Goal: Task Accomplishment & Management: Manage account settings

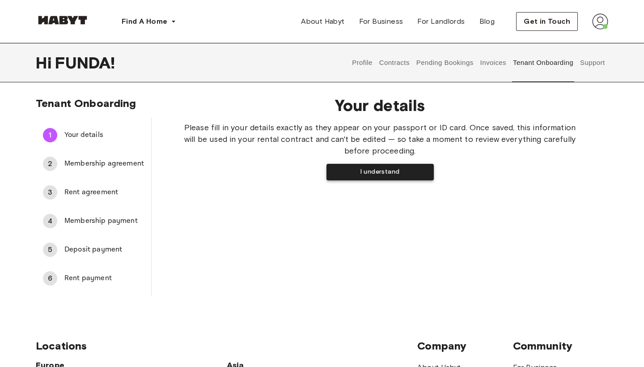
click at [389, 171] on button "I understand" at bounding box center [380, 172] width 107 height 17
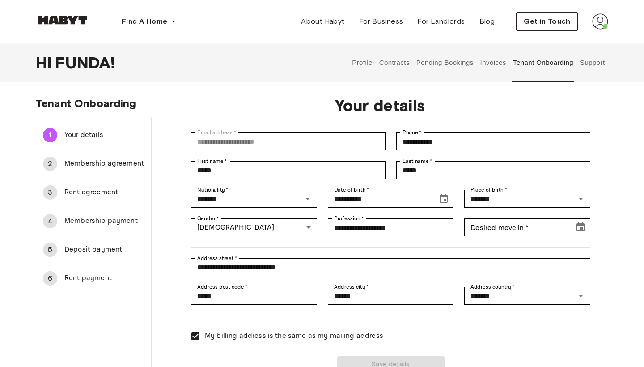
click at [510, 241] on div at bounding box center [385, 241] width 410 height 11
click at [517, 230] on input "Desired move in   *" at bounding box center [517, 227] width 104 height 18
click at [584, 224] on icon "Choose date" at bounding box center [581, 226] width 8 height 9
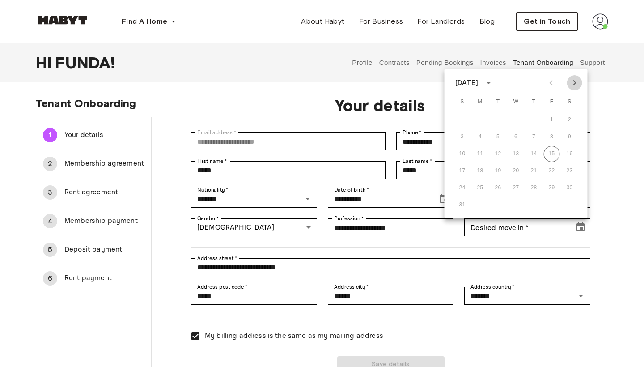
click at [576, 83] on icon "Next month" at bounding box center [574, 82] width 3 height 5
click at [577, 86] on icon "Next month" at bounding box center [575, 82] width 11 height 11
click at [495, 138] on button "4" at bounding box center [498, 137] width 16 height 16
type input "**********"
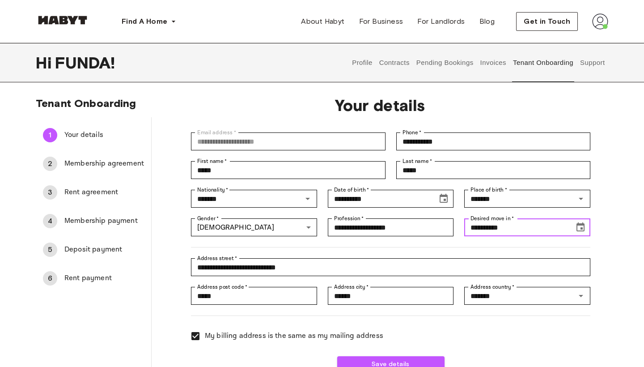
scroll to position [67, 0]
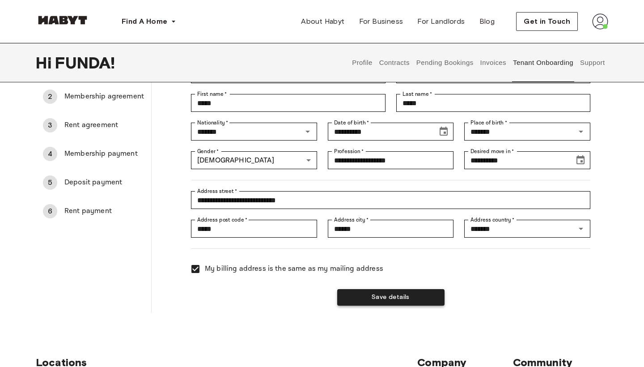
click at [407, 298] on button "Save details" at bounding box center [390, 297] width 107 height 17
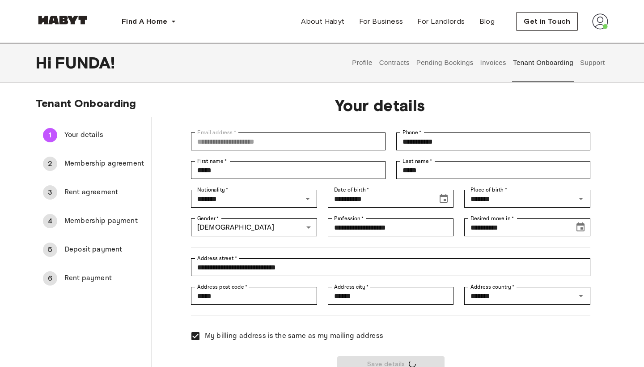
scroll to position [0, 0]
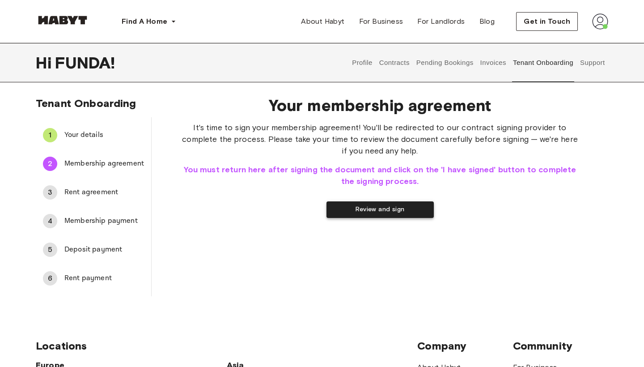
click at [376, 207] on button "Review and sign" at bounding box center [380, 209] width 107 height 17
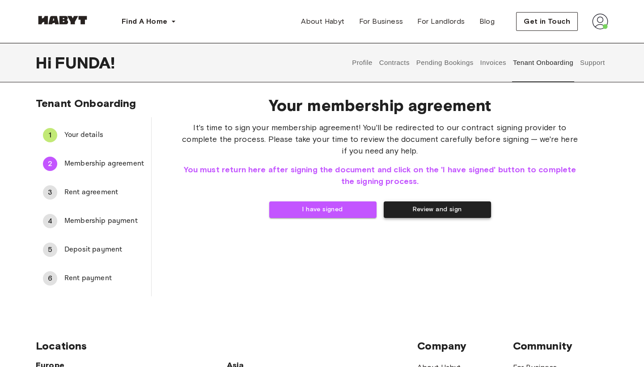
click at [439, 210] on button "Review and sign" at bounding box center [437, 209] width 107 height 17
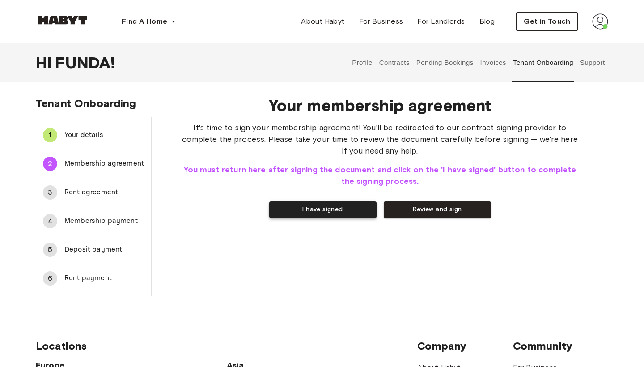
click at [344, 210] on button "I have signed" at bounding box center [322, 209] width 107 height 17
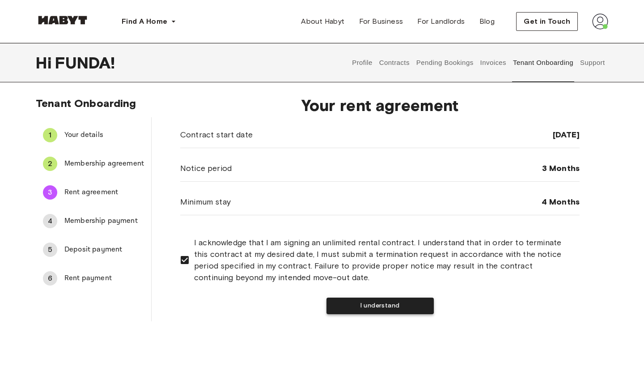
click at [342, 301] on button "I understand" at bounding box center [380, 306] width 107 height 17
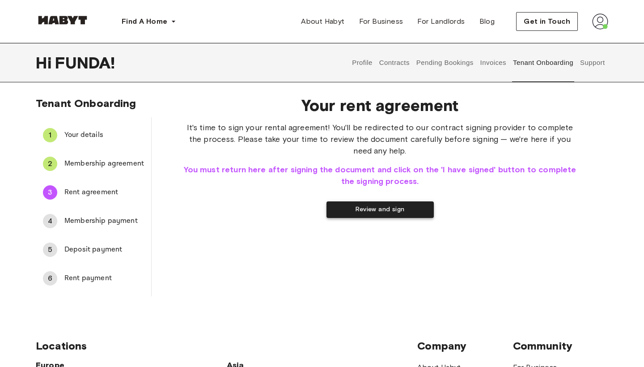
click at [372, 212] on button "Review and sign" at bounding box center [380, 209] width 107 height 17
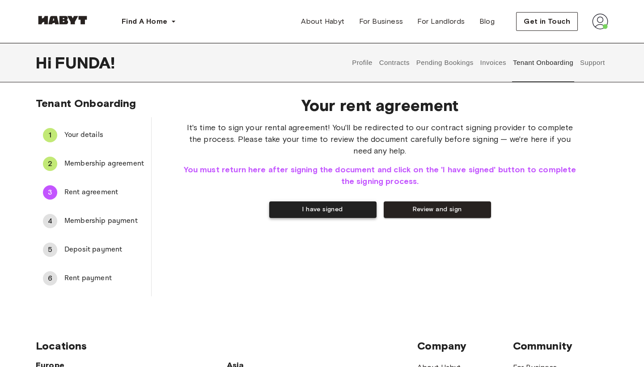
click at [326, 210] on button "I have signed" at bounding box center [322, 209] width 107 height 17
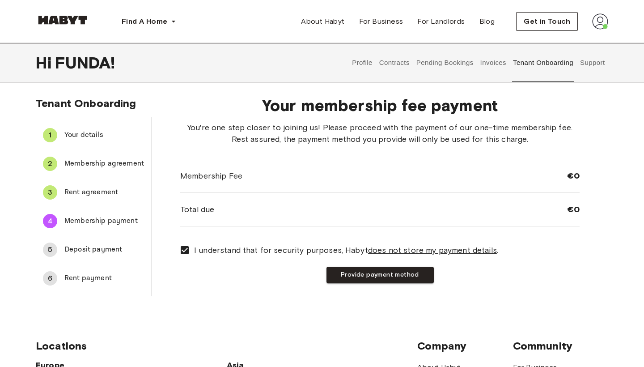
click at [346, 266] on div "I understand that for security purposes, [PERSON_NAME] does not store my paymen…" at bounding box center [380, 262] width 400 height 43
click at [345, 273] on button "Provide payment method" at bounding box center [380, 275] width 107 height 17
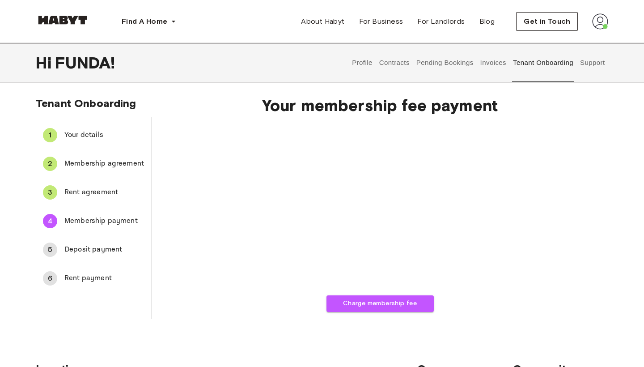
click at [87, 192] on span "Rent agreement" at bounding box center [104, 192] width 80 height 11
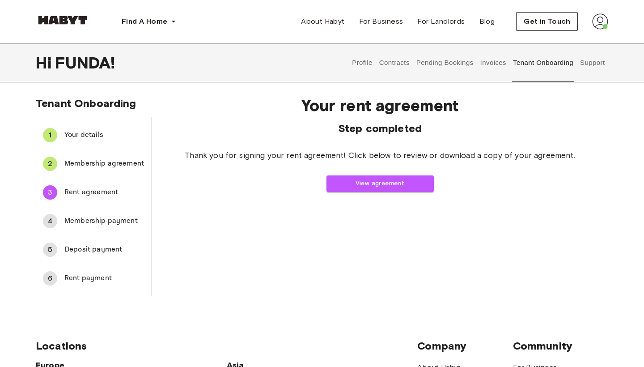
click at [78, 213] on div "4 Membership payment" at bounding box center [93, 220] width 115 height 21
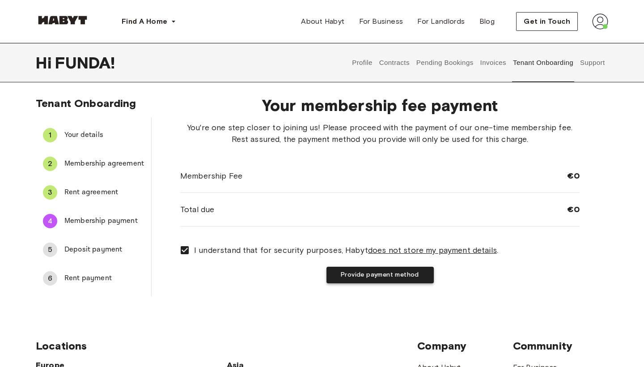
click at [369, 276] on button "Provide payment method" at bounding box center [380, 275] width 107 height 17
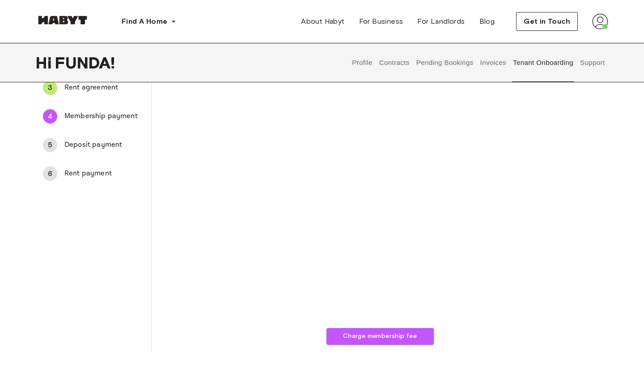
scroll to position [105, 0]
click at [392, 337] on button "Charge membership fee" at bounding box center [380, 336] width 107 height 17
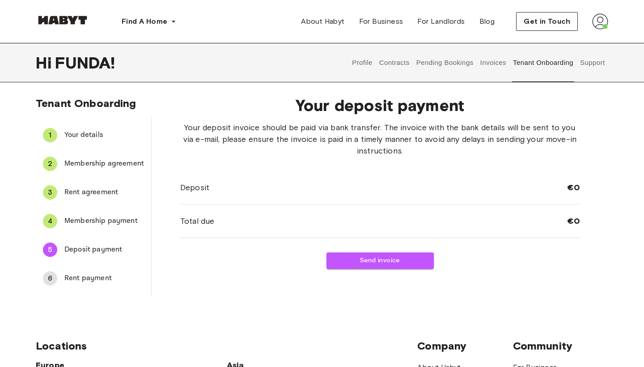
scroll to position [0, 0]
click at [400, 267] on button "Send invoice" at bounding box center [380, 260] width 107 height 17
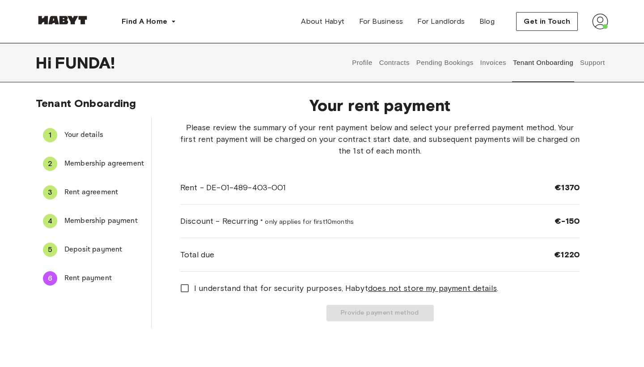
click at [307, 284] on span "I understand that for security purposes, [PERSON_NAME] does not store my paymen…" at bounding box center [346, 288] width 304 height 12
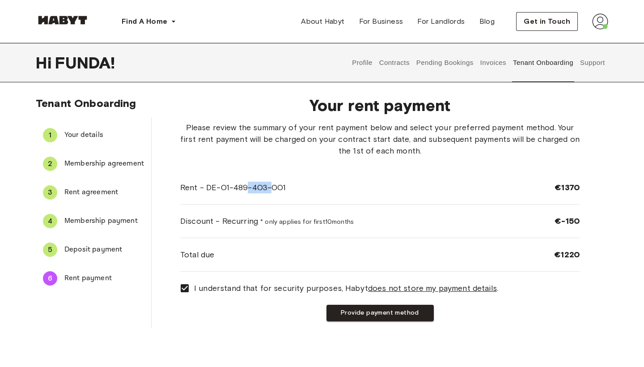
drag, startPoint x: 265, startPoint y: 188, endPoint x: 246, endPoint y: 188, distance: 19.7
click at [246, 188] on span "Rent - DE-01-489-403-001" at bounding box center [233, 188] width 106 height 12
click at [401, 311] on button "Provide payment method" at bounding box center [380, 313] width 107 height 17
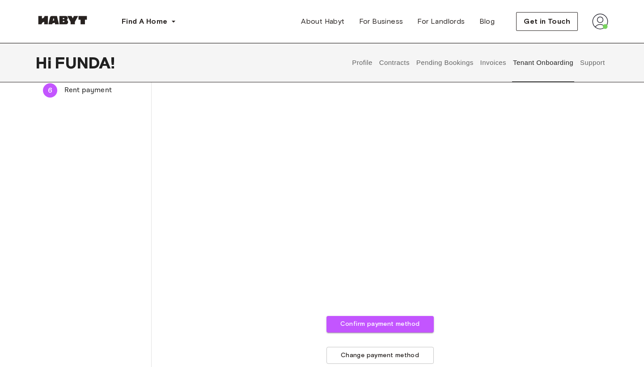
scroll to position [234, 0]
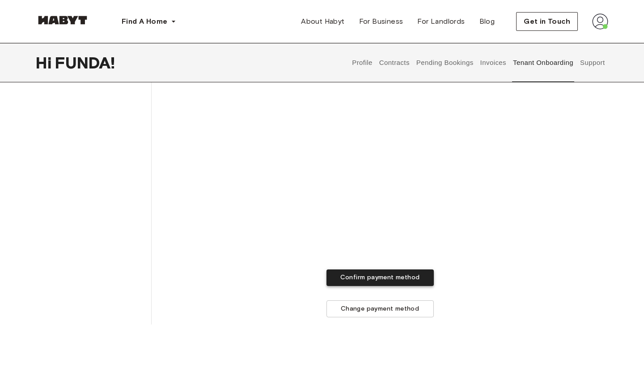
click at [415, 280] on button "Confirm payment method" at bounding box center [380, 277] width 107 height 17
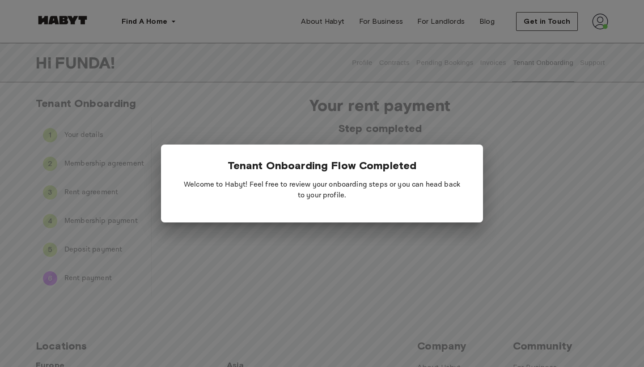
scroll to position [0, 0]
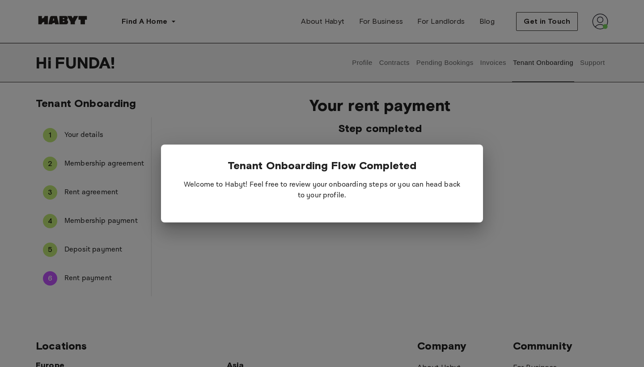
click at [394, 255] on div at bounding box center [322, 183] width 644 height 367
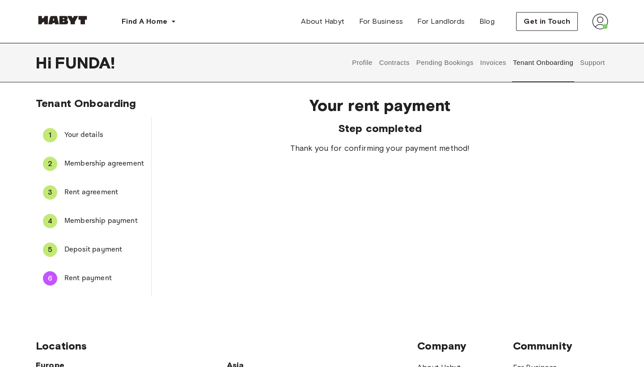
click at [491, 67] on button "Invoices" at bounding box center [493, 62] width 28 height 39
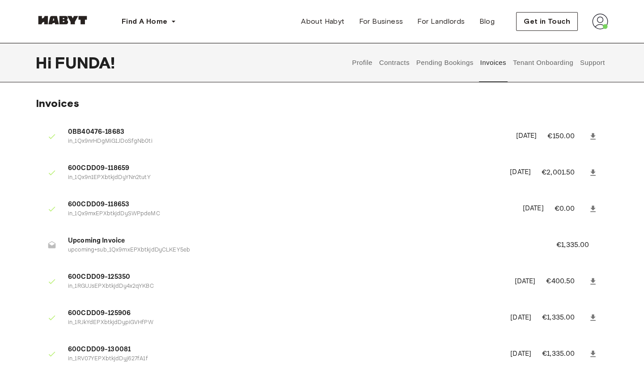
click at [606, 27] on img at bounding box center [600, 21] width 16 height 16
click at [396, 63] on button "Contracts" at bounding box center [394, 62] width 33 height 39
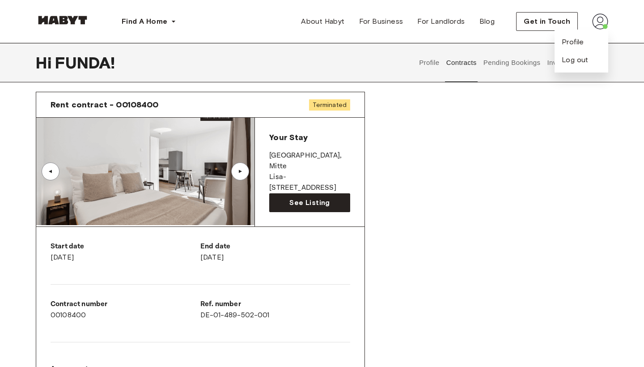
scroll to position [25, 0]
